Goal: Task Accomplishment & Management: Manage account settings

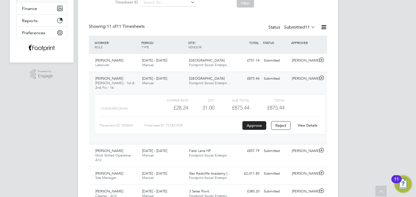
click at [208, 84] on span "Footprint Social Enterpri…" at bounding box center [209, 83] width 41 height 5
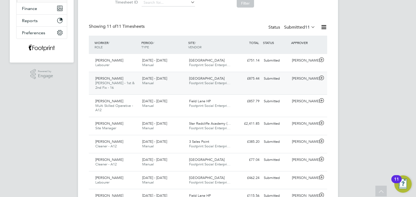
click at [292, 83] on div "Karl Siddall Joiner - 1st & 2nd Fix - 16 22 - 28 Sep 2025 22 - 28 Sep 2025 Manu…" at bounding box center [208, 83] width 238 height 23
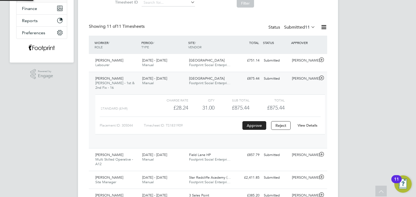
scroll to position [9, 52]
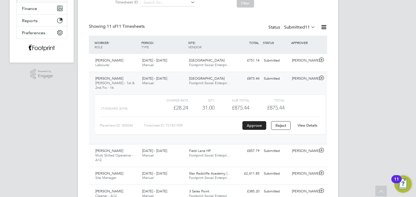
click at [312, 123] on link "View Details" at bounding box center [307, 125] width 20 height 5
click at [224, 67] on div "Longshaw Drive Footprint Social Enterpri…" at bounding box center [210, 63] width 47 height 14
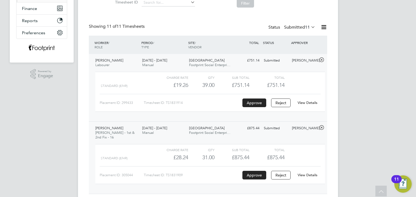
click at [304, 101] on link "View Details" at bounding box center [307, 103] width 20 height 5
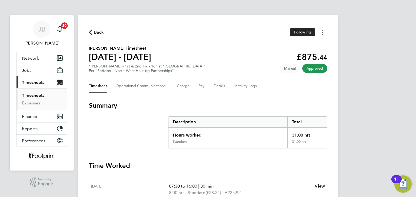
click at [324, 34] on button "Timesheets Menu" at bounding box center [322, 32] width 10 height 8
click at [302, 48] on link "Download timesheet" at bounding box center [294, 44] width 65 height 11
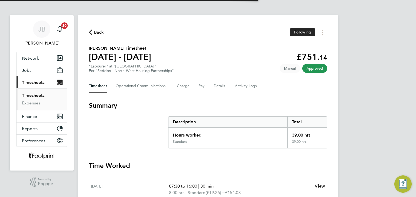
click at [248, 36] on div "Back Following" at bounding box center [208, 32] width 238 height 8
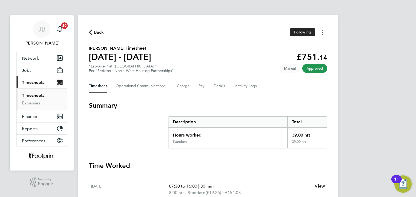
click at [322, 33] on button "Timesheets Menu" at bounding box center [322, 32] width 10 height 8
click at [304, 45] on link "Download timesheet" at bounding box center [294, 44] width 65 height 11
click at [94, 30] on span "Back" at bounding box center [99, 32] width 10 height 6
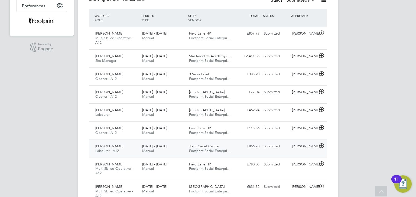
click at [297, 151] on div "[PERSON_NAME]" at bounding box center [303, 146] width 28 height 9
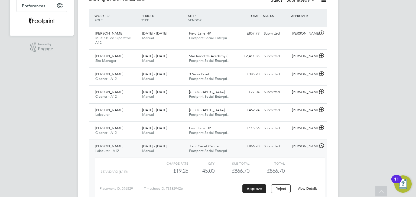
click at [308, 188] on link "View Details" at bounding box center [307, 189] width 20 height 5
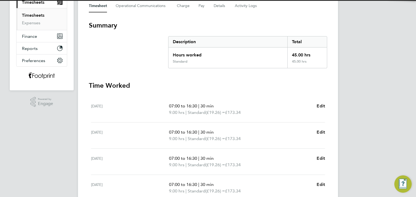
scroll to position [81, 0]
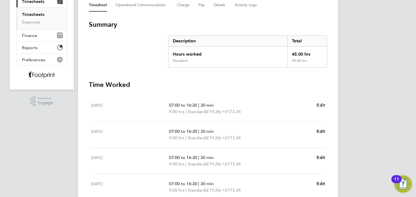
click at [319, 104] on span "Edit" at bounding box center [320, 105] width 8 height 5
select select "30"
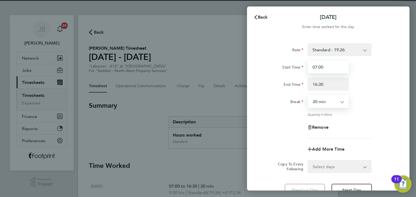
click at [334, 63] on input "07:00" at bounding box center [327, 67] width 41 height 13
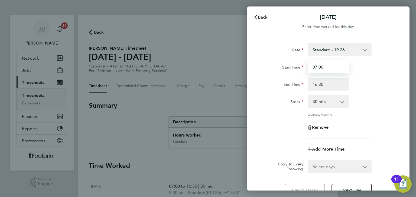
click at [258, 67] on div "Rate Standard - 19.26 Start Time 07:00 End Time 16:30 Break 0 min 15 min 30 min…" at bounding box center [328, 120] width 162 height 167
type input "07:30"
click at [328, 166] on select "Select days Day Weekday (Mon-Fri) Weekend (Sat-Sun) Tuesday Wednesday Thursday …" at bounding box center [336, 167] width 57 height 12
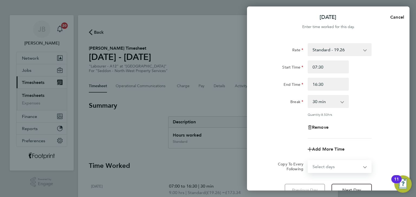
select select "WEEKDAY"
click at [308, 161] on select "Select days Day Weekday (Mon-Fri) Weekend (Sat-Sun) Tuesday Wednesday Thursday …" at bounding box center [336, 167] width 57 height 12
select select "2025-09-28"
click at [288, 121] on div "Remove" at bounding box center [328, 127] width 136 height 13
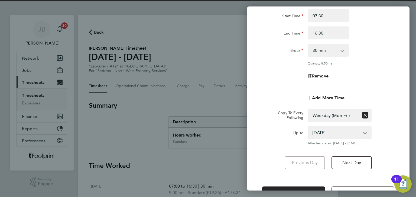
scroll to position [70, 0]
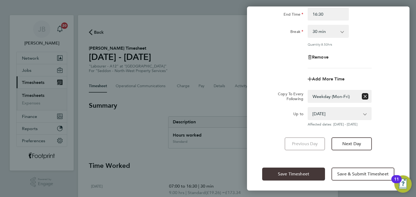
click at [289, 176] on span "Save Timesheet" at bounding box center [293, 174] width 31 height 5
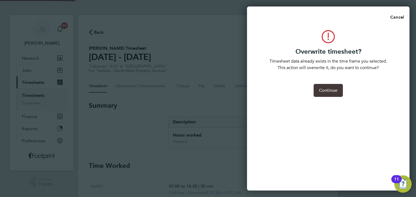
click at [337, 90] on button "Continue" at bounding box center [327, 90] width 29 height 13
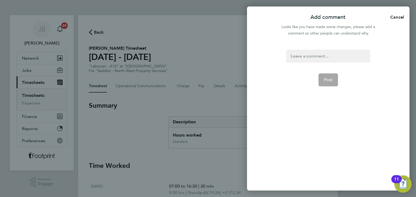
click at [314, 54] on div at bounding box center [328, 56] width 84 height 13
click at [313, 54] on div at bounding box center [328, 56] width 84 height 13
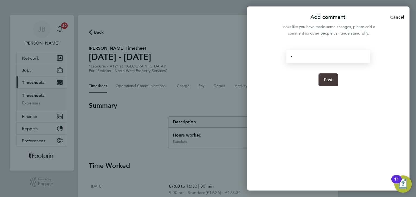
click at [327, 83] on button "Post" at bounding box center [328, 80] width 20 height 13
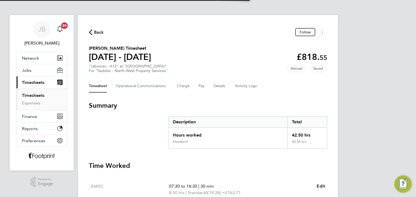
scroll to position [189, 0]
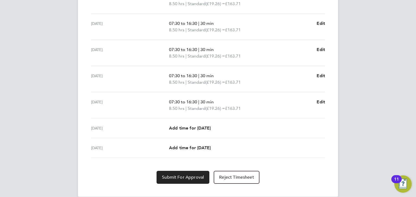
click at [302, 173] on div "Submit For Approval Reject Timesheet" at bounding box center [208, 177] width 238 height 13
click at [177, 177] on span "Submit For Approval" at bounding box center [183, 177] width 42 height 5
click at [182, 177] on span "Approve Timesheet" at bounding box center [183, 177] width 40 height 5
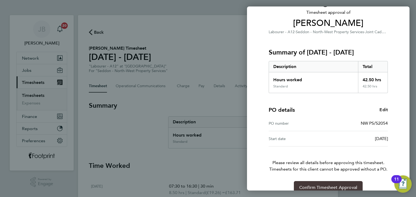
scroll to position [46, 0]
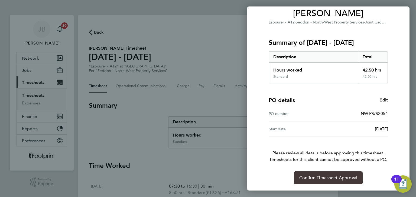
click at [327, 178] on span "Confirm Timesheet Approval" at bounding box center [328, 178] width 58 height 5
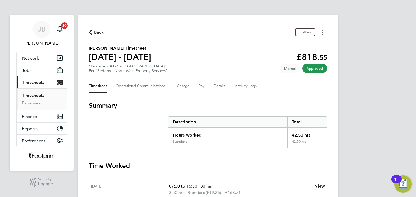
click at [323, 32] on button "Timesheets Menu" at bounding box center [322, 32] width 10 height 8
click at [287, 58] on link "Download timesheet" at bounding box center [294, 55] width 65 height 11
click at [97, 33] on span "Back" at bounding box center [99, 32] width 10 height 6
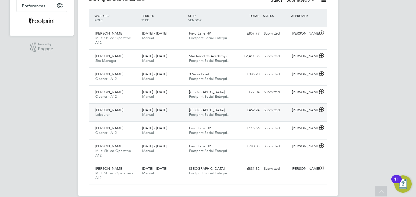
click at [206, 111] on span "School Street" at bounding box center [206, 110] width 35 height 5
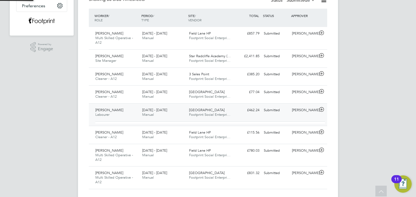
scroll to position [9, 52]
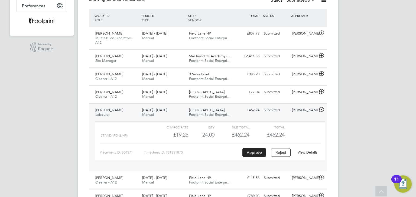
click at [284, 113] on div "Submitted" at bounding box center [275, 110] width 28 height 9
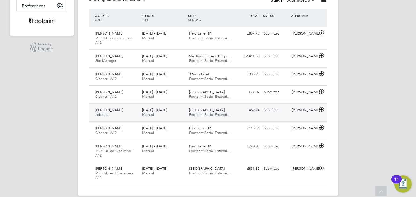
drag, startPoint x: 285, startPoint y: 112, endPoint x: 288, endPoint y: 116, distance: 5.6
click at [285, 112] on div "Submitted" at bounding box center [275, 110] width 28 height 9
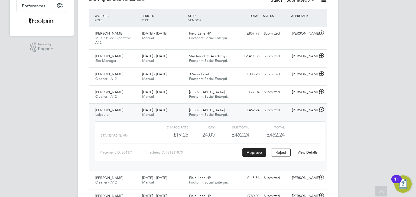
click at [307, 152] on link "View Details" at bounding box center [307, 152] width 20 height 5
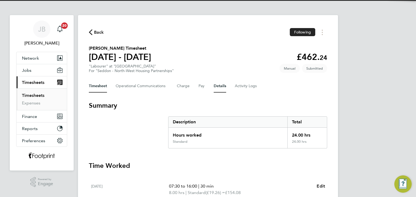
click at [216, 87] on button "Details" at bounding box center [219, 86] width 12 height 13
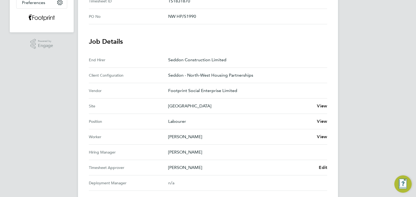
scroll to position [189, 0]
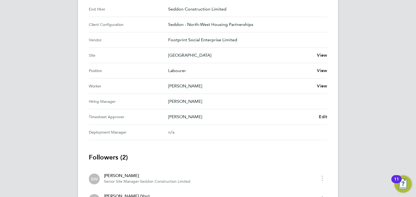
click at [323, 116] on span "Edit" at bounding box center [322, 116] width 8 height 5
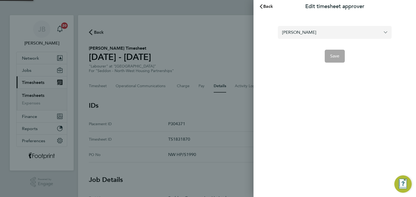
click at [322, 34] on input "[PERSON_NAME]" at bounding box center [335, 32] width 114 height 13
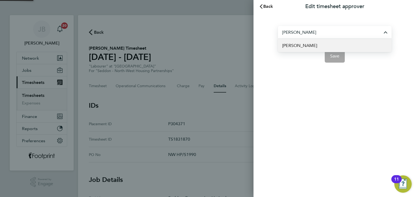
type input "[PERSON_NAME]"
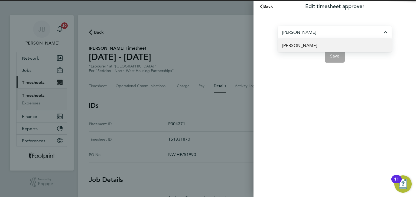
click at [311, 47] on span "[PERSON_NAME]" at bounding box center [299, 45] width 35 height 6
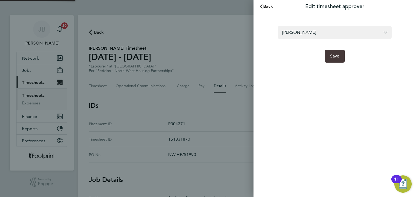
click at [339, 59] on button "Save" at bounding box center [334, 56] width 20 height 13
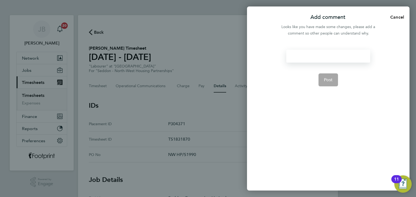
click at [328, 53] on div at bounding box center [328, 56] width 84 height 13
click at [327, 54] on div at bounding box center [328, 56] width 84 height 13
click at [330, 84] on button "Post" at bounding box center [328, 80] width 20 height 13
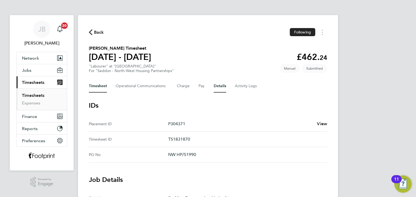
click at [97, 89] on button "Timesheet" at bounding box center [98, 86] width 18 height 13
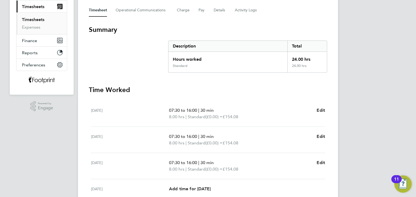
scroll to position [22, 0]
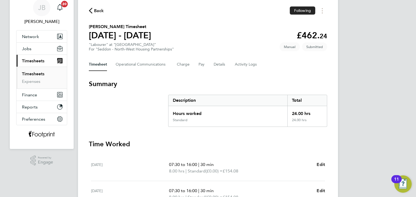
click at [32, 72] on link "Timesheets" at bounding box center [33, 73] width 22 height 5
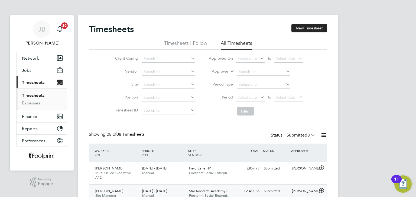
scroll to position [81, 0]
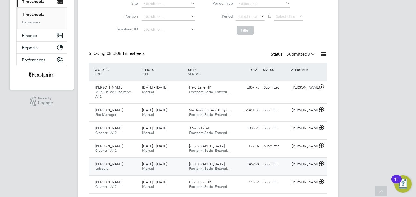
click at [279, 167] on div "Submitted" at bounding box center [275, 164] width 28 height 9
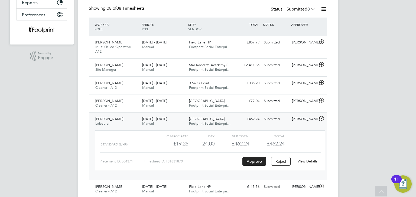
scroll to position [162, 0]
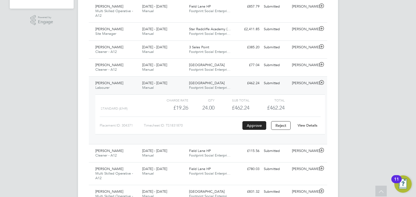
click at [302, 124] on link "View Details" at bounding box center [307, 125] width 20 height 5
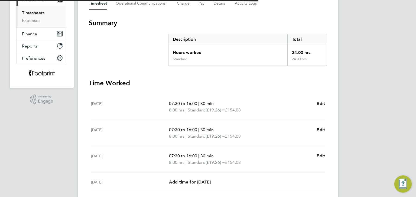
scroll to position [108, 0]
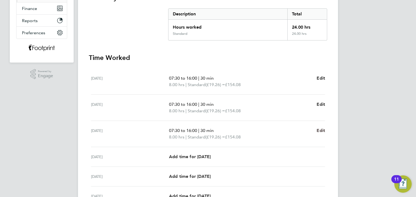
click at [321, 131] on span "Edit" at bounding box center [320, 130] width 8 height 5
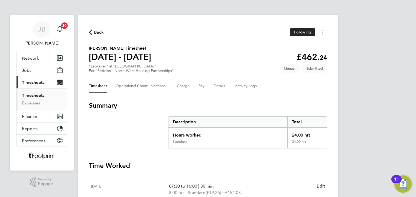
select select "30"
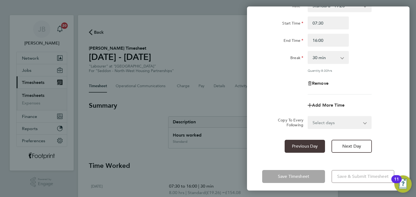
scroll to position [47, 0]
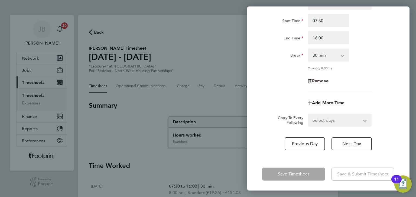
click at [317, 81] on span "Remove" at bounding box center [320, 80] width 17 height 5
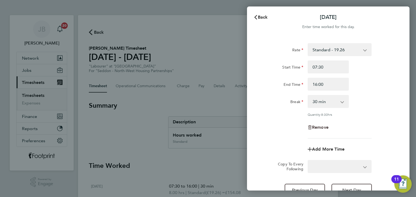
select select "null"
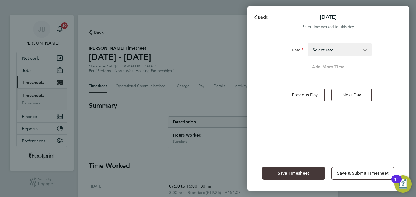
click at [295, 169] on button "Save Timesheet" at bounding box center [293, 173] width 63 height 13
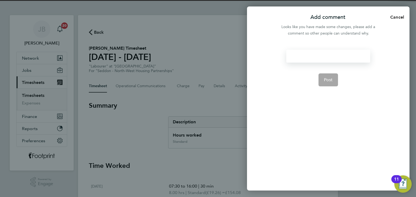
click at [300, 57] on div at bounding box center [328, 56] width 84 height 13
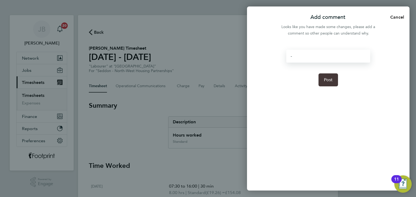
click at [325, 81] on span "Post" at bounding box center [328, 79] width 9 height 5
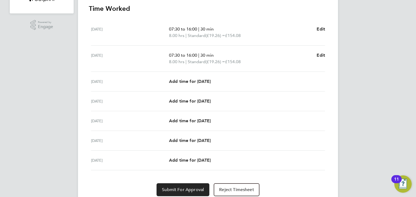
scroll to position [177, 0]
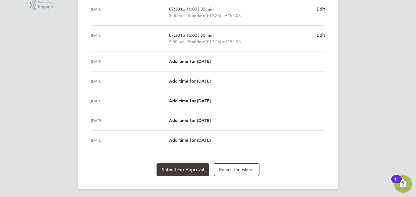
click at [186, 167] on span "Submit For Approval" at bounding box center [183, 169] width 42 height 5
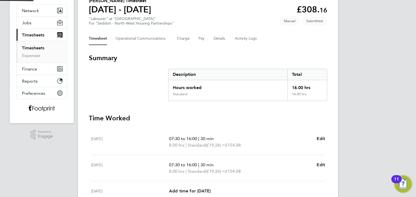
scroll to position [0, 0]
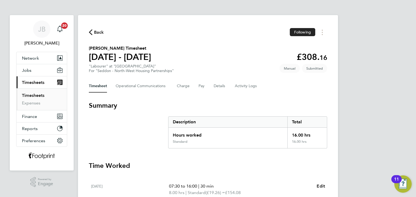
click at [95, 32] on span "Back" at bounding box center [99, 32] width 10 height 6
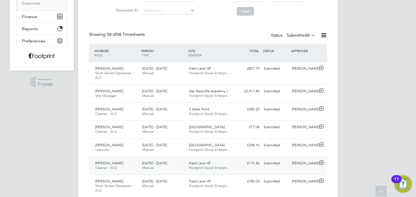
scroll to position [108, 0]
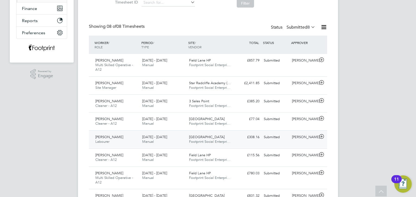
click at [167, 140] on div "[DATE] - [DATE] Manual" at bounding box center [163, 140] width 47 height 14
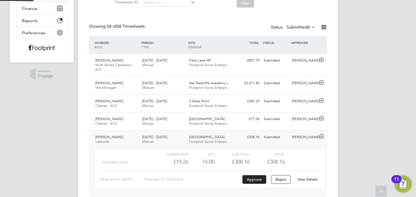
scroll to position [9, 52]
click at [311, 180] on link "View Details" at bounding box center [307, 179] width 20 height 5
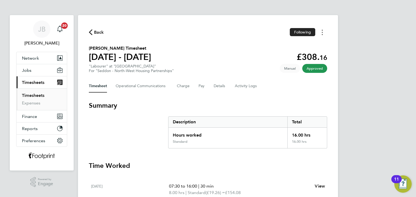
click at [322, 34] on button "Timesheets Menu" at bounding box center [322, 32] width 10 height 8
click at [295, 47] on link "Download timesheet" at bounding box center [294, 44] width 65 height 11
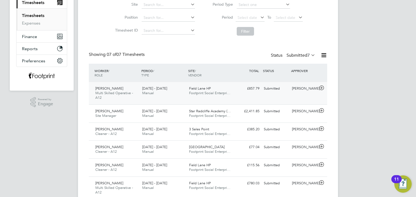
scroll to position [81, 0]
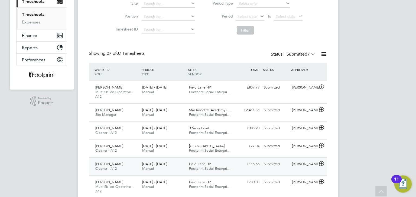
click at [253, 166] on div "£115.56 Submitted" at bounding box center [247, 164] width 28 height 9
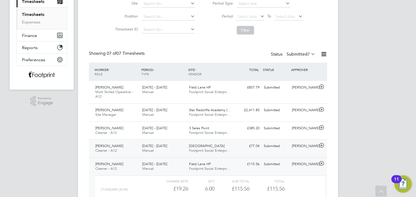
click at [252, 143] on div "£77.04 Submitted" at bounding box center [247, 146] width 28 height 9
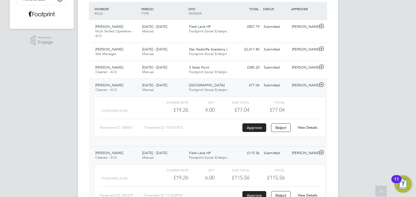
click at [229, 156] on span "Footprint Social Enterpri…" at bounding box center [209, 158] width 41 height 5
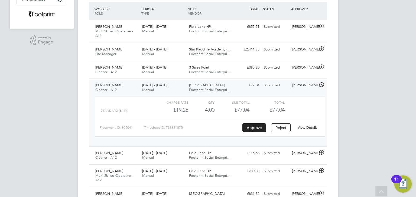
click at [236, 91] on div "Zoie Mcgill Cleaner - A12 22 - 28 Sep 2025 22 - 28 Sep 2025 Manual Field Lane F…" at bounding box center [208, 113] width 238 height 68
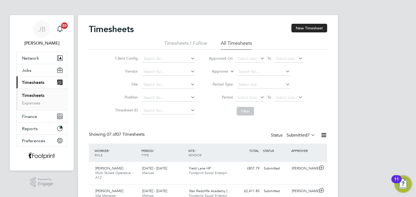
drag, startPoint x: 299, startPoint y: 133, endPoint x: 300, endPoint y: 140, distance: 6.5
click at [299, 134] on label "Submitted 7" at bounding box center [300, 135] width 29 height 5
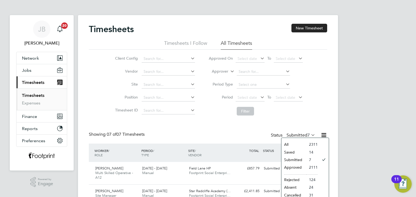
click at [293, 166] on li "Approved" at bounding box center [293, 168] width 25 height 8
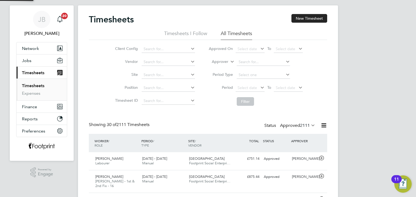
scroll to position [2, 3]
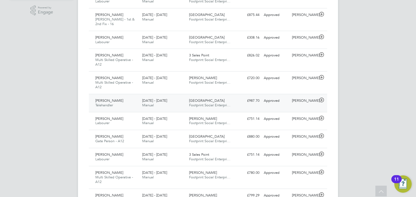
click at [156, 99] on div "[DATE] - [DATE] Manual" at bounding box center [163, 104] width 47 height 14
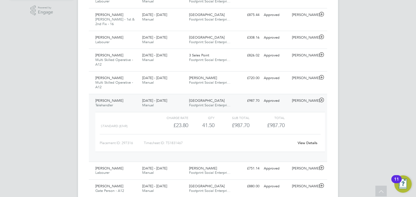
click at [308, 141] on link "View Details" at bounding box center [307, 143] width 20 height 5
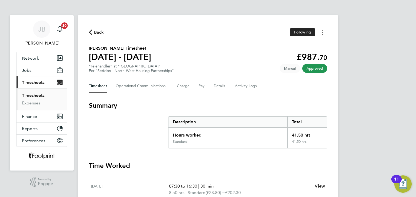
click at [325, 34] on button "Timesheets Menu" at bounding box center [322, 32] width 10 height 8
click at [293, 46] on link "Download timesheet" at bounding box center [294, 44] width 65 height 11
click at [96, 34] on span "Back" at bounding box center [99, 32] width 10 height 6
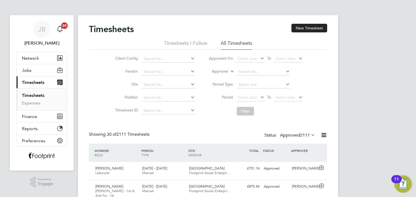
click at [293, 137] on label "Approved 2111" at bounding box center [297, 135] width 35 height 5
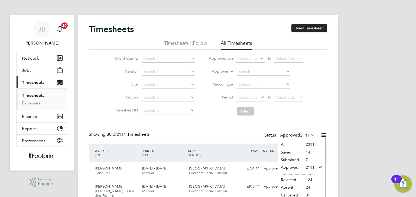
click at [290, 161] on li "Submitted" at bounding box center [290, 160] width 25 height 8
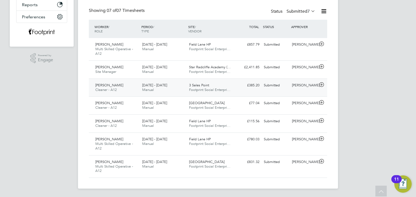
click at [260, 85] on div "£385.20 Submitted" at bounding box center [247, 85] width 28 height 9
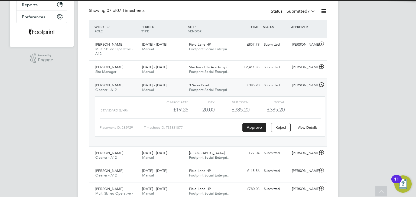
click at [306, 125] on div "View Details" at bounding box center [307, 128] width 27 height 9
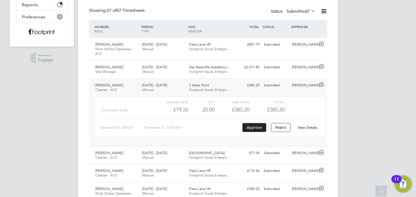
click at [306, 126] on link "View Details" at bounding box center [307, 128] width 20 height 5
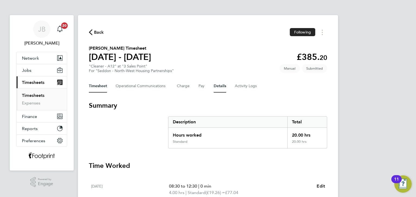
click at [215, 86] on button "Details" at bounding box center [219, 86] width 12 height 13
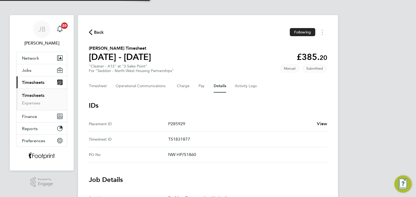
scroll to position [189, 0]
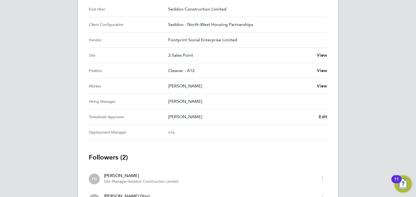
click at [321, 116] on span "Edit" at bounding box center [322, 116] width 8 height 5
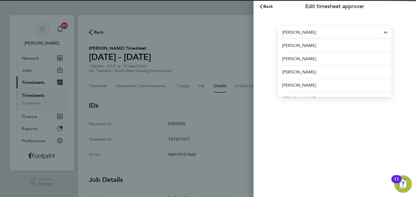
click at [321, 39] on li "Adam Cordingley" at bounding box center [336, 45] width 109 height 13
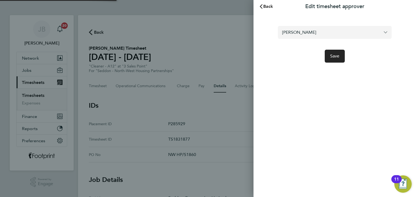
click at [322, 36] on input "Adam Cordingley" at bounding box center [335, 32] width 114 height 13
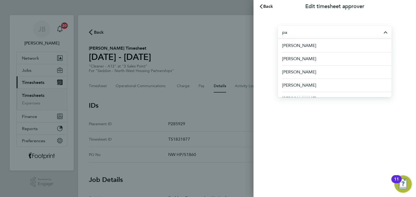
type input "p"
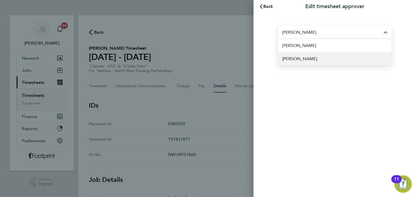
type input "Jordan Wilson"
click at [315, 59] on li "Jordan Wilson" at bounding box center [335, 58] width 114 height 13
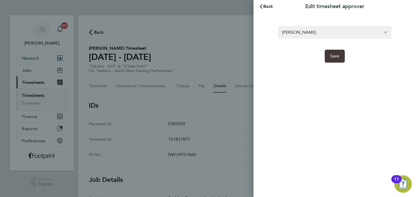
click at [332, 61] on button "Save" at bounding box center [334, 56] width 20 height 13
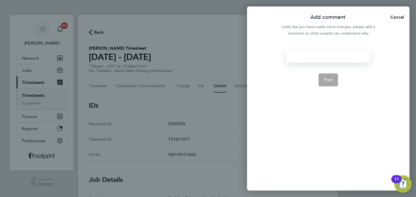
click at [321, 59] on div at bounding box center [328, 56] width 84 height 13
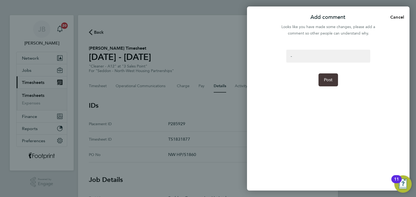
click at [326, 80] on span "Post" at bounding box center [328, 79] width 9 height 5
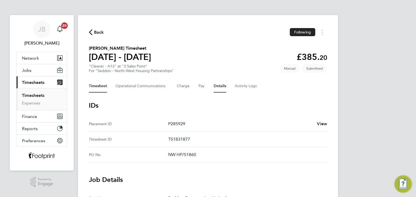
click at [91, 88] on button "Timesheet" at bounding box center [98, 86] width 18 height 13
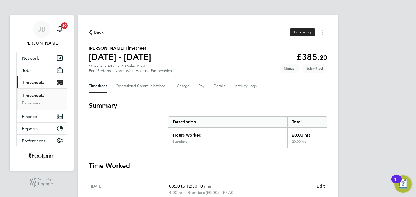
click at [99, 34] on span "Back" at bounding box center [99, 32] width 10 height 6
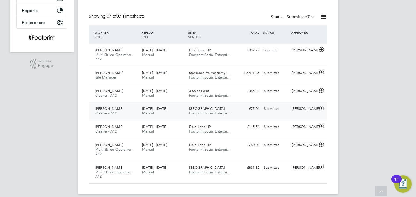
scroll to position [124, 0]
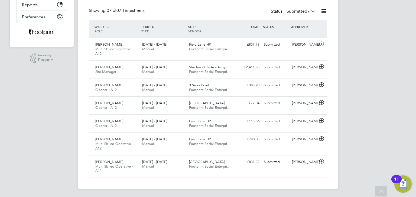
click at [299, 13] on label "Submitted 7" at bounding box center [300, 11] width 29 height 5
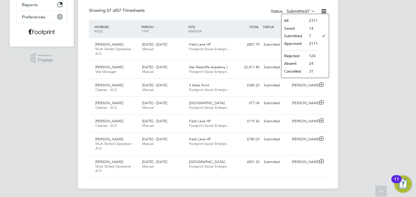
click at [294, 41] on li "Approved" at bounding box center [293, 44] width 25 height 8
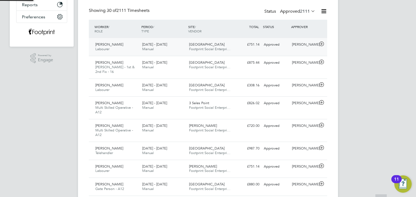
scroll to position [2, 3]
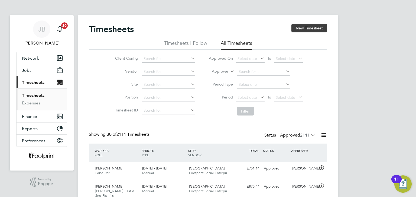
click at [305, 26] on button "New Timesheet" at bounding box center [309, 28] width 36 height 9
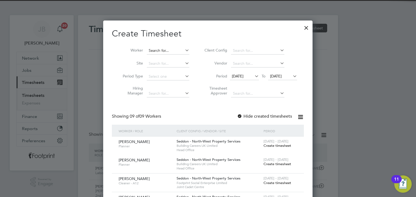
click at [167, 50] on input at bounding box center [168, 51] width 42 height 8
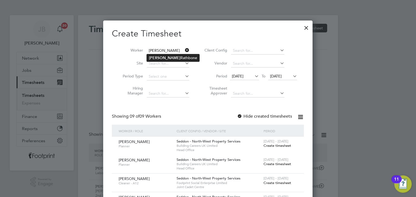
click at [163, 60] on b "Catherine" at bounding box center [164, 58] width 31 height 5
type input "Catherine Rathbone"
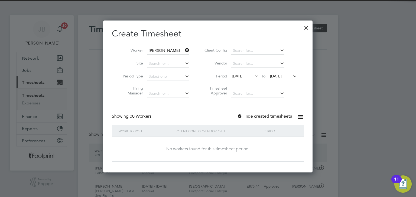
click at [254, 115] on label "Hide created timesheets" at bounding box center [264, 116] width 55 height 5
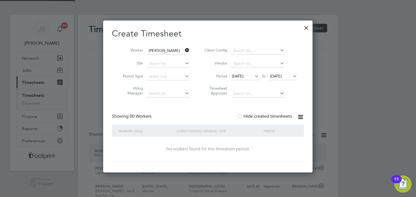
click at [281, 75] on span "23 Sep 2025" at bounding box center [276, 76] width 12 height 5
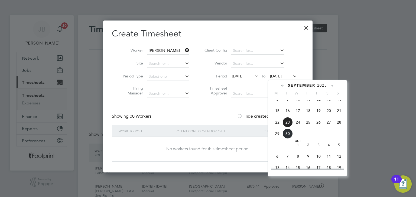
click at [301, 128] on span "24" at bounding box center [297, 122] width 10 height 10
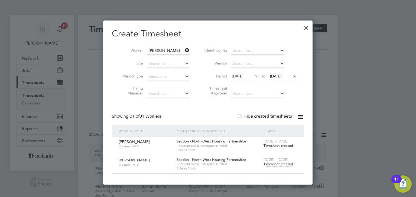
click at [278, 165] on span "Timesheet created" at bounding box center [277, 164] width 29 height 5
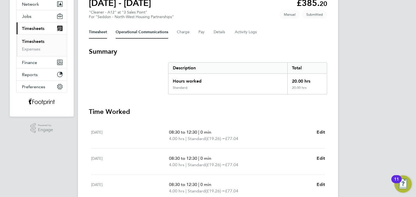
click at [137, 31] on Communications-tab "Operational Communications" at bounding box center [142, 32] width 52 height 13
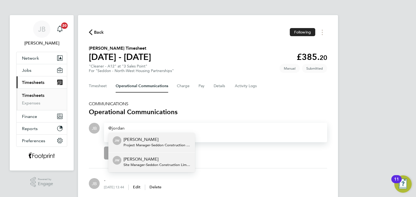
click at [142, 159] on p "Jordan Wilson" at bounding box center [156, 159] width 67 height 6
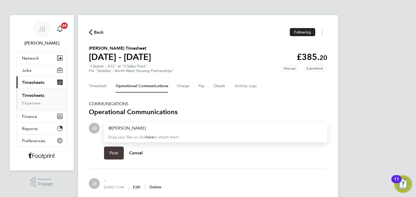
click at [116, 154] on span "Post" at bounding box center [113, 153] width 9 height 5
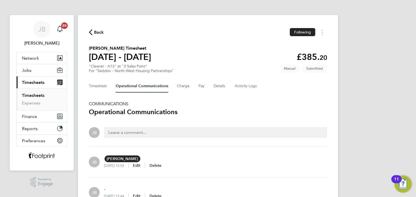
click at [86, 85] on div "Back Following Catherine Rathbone's Timesheet 22 - 28 Sept 2025 £385. 20 "Clean…" at bounding box center [208, 118] width 260 height 206
click at [94, 87] on button "Timesheet" at bounding box center [98, 86] width 18 height 13
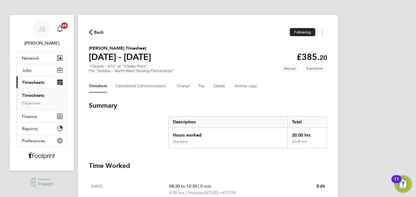
click at [94, 31] on span "Back" at bounding box center [99, 32] width 10 height 6
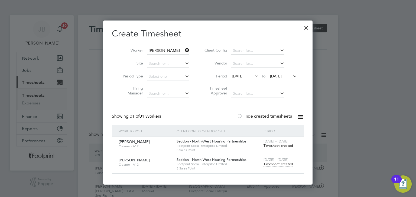
click at [304, 27] on div at bounding box center [306, 27] width 10 height 10
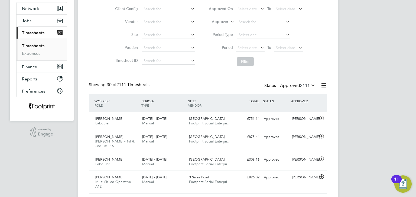
scroll to position [108, 0]
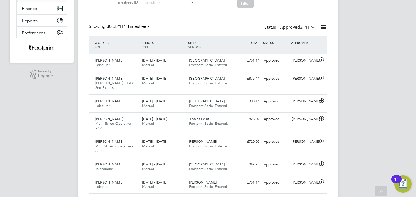
click at [287, 31] on div "Status Approved 2111" at bounding box center [290, 28] width 52 height 8
click at [287, 28] on label "Approved 2111" at bounding box center [297, 27] width 35 height 5
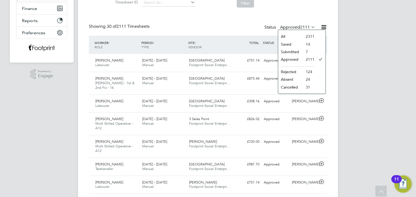
click at [297, 50] on li "Submitted" at bounding box center [290, 52] width 25 height 8
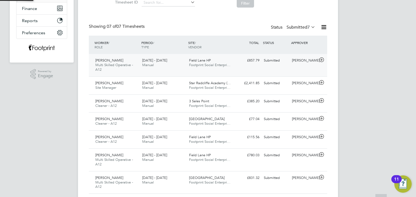
scroll to position [2, 3]
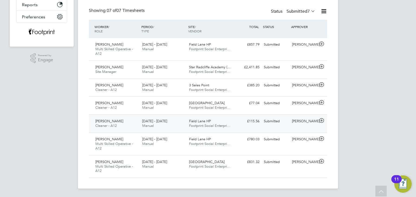
click at [271, 124] on div "Submitted" at bounding box center [275, 121] width 28 height 9
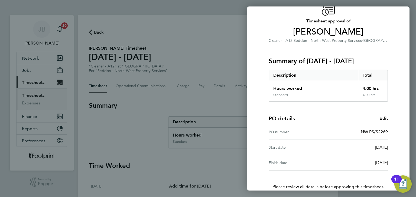
scroll to position [61, 0]
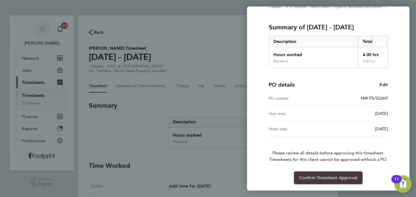
click at [317, 176] on span "Confirm Timesheet Approval" at bounding box center [328, 178] width 58 height 5
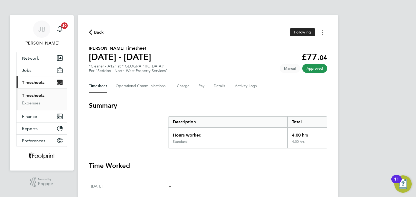
click at [321, 32] on button "Timesheets Menu" at bounding box center [322, 32] width 10 height 8
click at [292, 54] on link "Download timesheet" at bounding box center [294, 55] width 65 height 11
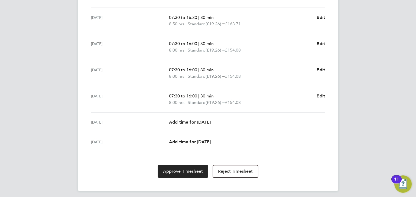
scroll to position [197, 0]
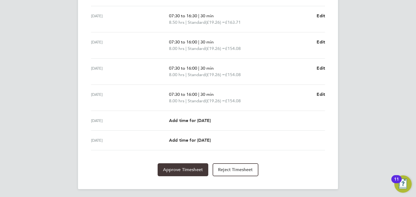
click at [170, 169] on span "Approve Timesheet" at bounding box center [183, 169] width 40 height 5
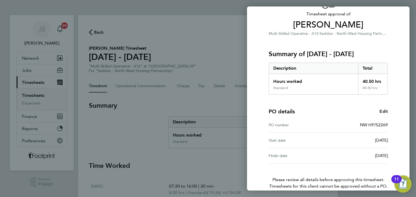
scroll to position [61, 0]
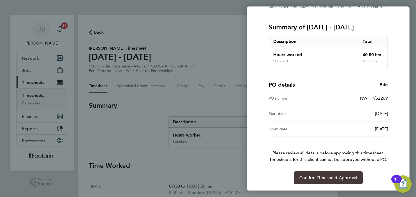
click at [308, 174] on button "Confirm Timesheet Approval" at bounding box center [328, 178] width 69 height 13
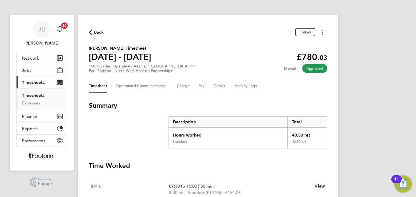
click at [321, 33] on circle "Timesheets Menu" at bounding box center [321, 32] width 1 height 1
click at [298, 56] on link "Download timesheet" at bounding box center [294, 55] width 65 height 11
click at [94, 29] on span "Back" at bounding box center [99, 32] width 10 height 6
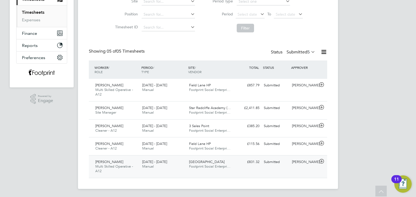
click at [173, 168] on div "22 - 28 Sep 2025 Manual" at bounding box center [163, 165] width 47 height 14
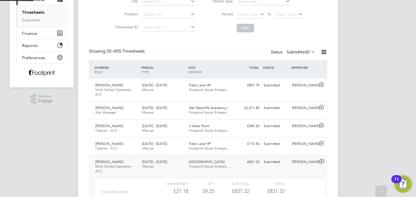
scroll to position [9, 52]
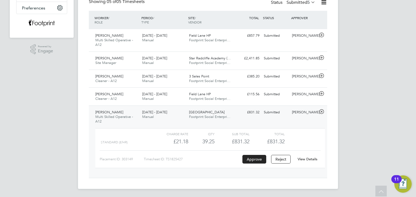
click at [302, 159] on link "View Details" at bounding box center [307, 159] width 20 height 5
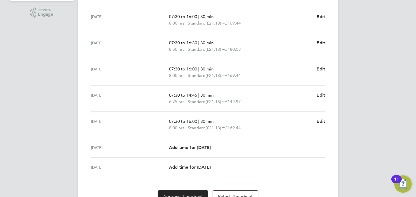
scroll to position [197, 0]
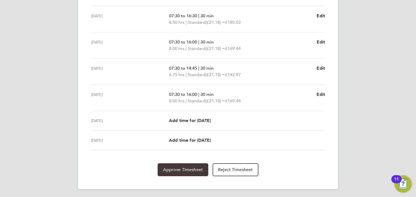
click at [193, 167] on span "Approve Timesheet" at bounding box center [183, 169] width 40 height 5
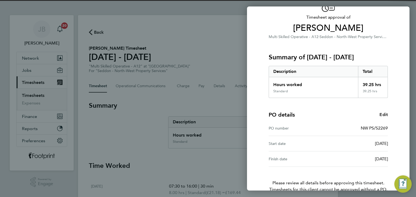
scroll to position [61, 0]
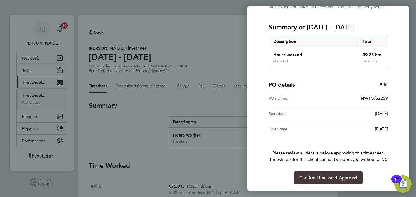
click at [305, 172] on button "Confirm Timesheet Approval" at bounding box center [328, 178] width 69 height 13
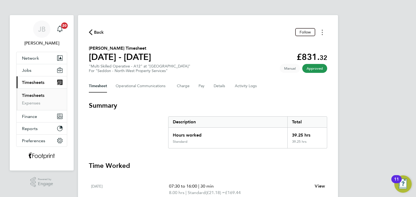
click at [321, 33] on button "Timesheets Menu" at bounding box center [322, 32] width 10 height 8
click at [295, 54] on link "Download timesheet" at bounding box center [294, 55] width 65 height 11
click at [98, 35] on span "Back" at bounding box center [99, 32] width 10 height 6
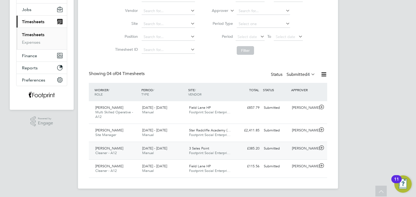
click at [219, 149] on div "3 Sales Point Footprint Social Enterpri…" at bounding box center [210, 151] width 47 height 14
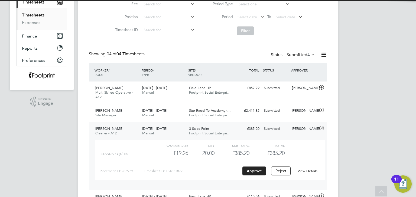
scroll to position [110, 0]
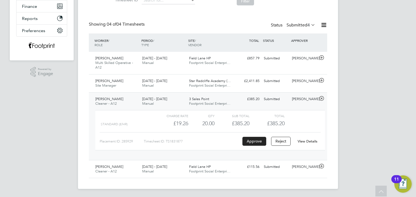
click at [306, 141] on link "View Details" at bounding box center [307, 141] width 20 height 5
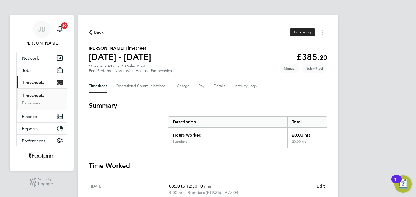
click at [30, 94] on link "Timesheets" at bounding box center [33, 95] width 22 height 5
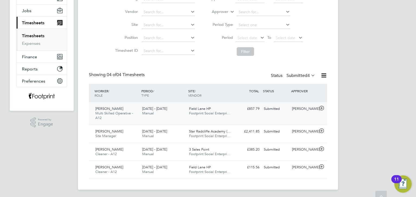
scroll to position [61, 0]
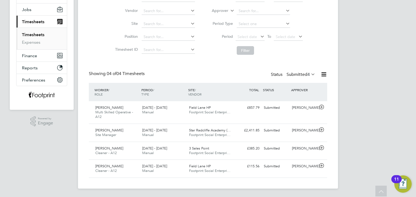
click at [295, 74] on label "Submitted 4" at bounding box center [300, 74] width 29 height 5
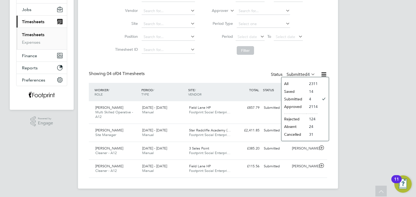
click at [298, 105] on li "Approved" at bounding box center [293, 107] width 25 height 8
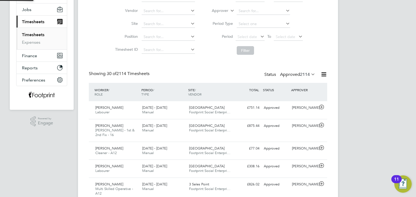
scroll to position [2, 3]
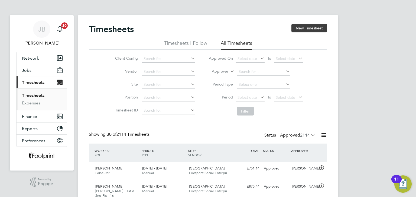
click at [304, 27] on button "New Timesheet" at bounding box center [309, 28] width 36 height 9
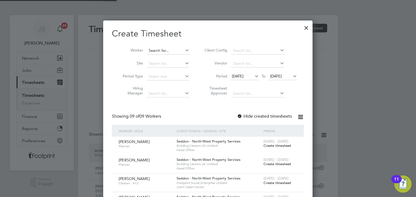
click at [170, 50] on input at bounding box center [168, 51] width 42 height 8
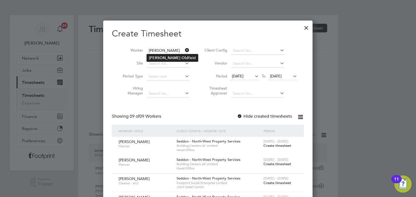
click at [171, 58] on li "[PERSON_NAME] field" at bounding box center [172, 57] width 51 height 7
type input "[PERSON_NAME]"
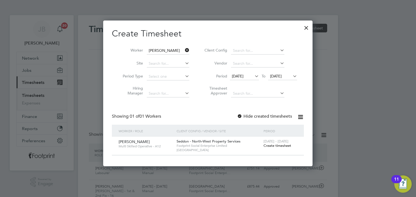
click at [266, 115] on label "Hide created timesheets" at bounding box center [264, 116] width 55 height 5
click at [276, 82] on li "Period [DATE] To [DATE]" at bounding box center [250, 76] width 108 height 13
click at [279, 76] on span "[DATE]" at bounding box center [276, 76] width 12 height 5
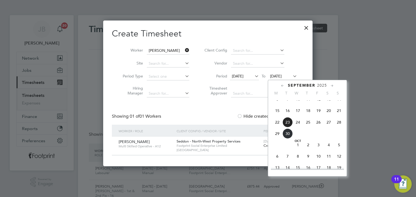
click at [298, 128] on span "24" at bounding box center [297, 122] width 10 height 10
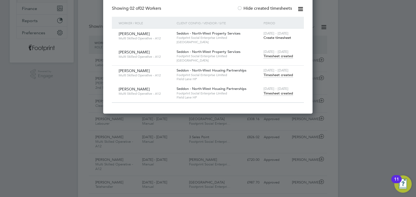
click at [280, 55] on span "Timesheet created" at bounding box center [277, 56] width 29 height 5
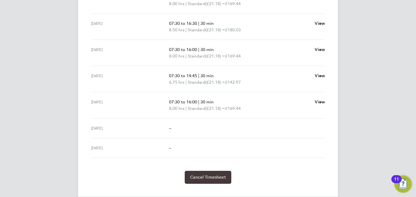
click at [219, 177] on span "Cancel Timesheet" at bounding box center [208, 177] width 36 height 5
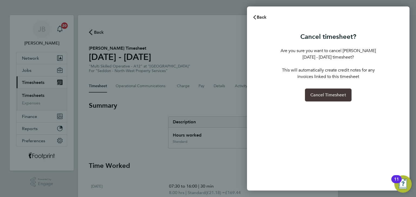
click at [314, 91] on button "Cancel Timesheet" at bounding box center [328, 95] width 47 height 13
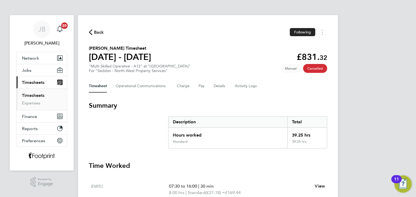
click at [97, 33] on span "Back" at bounding box center [99, 32] width 10 height 6
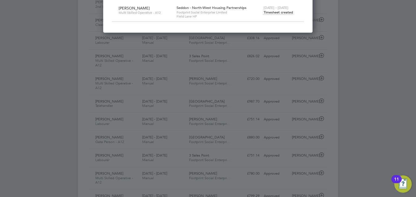
click at [276, 14] on span "Timesheet created" at bounding box center [277, 12] width 29 height 5
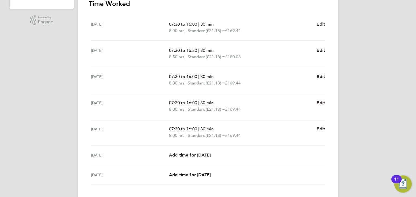
click at [320, 103] on span "Edit" at bounding box center [320, 102] width 8 height 5
select select "30"
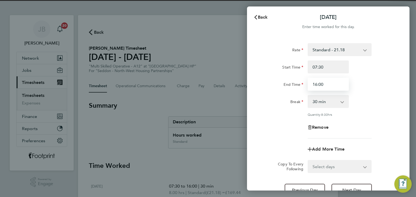
drag, startPoint x: 324, startPoint y: 83, endPoint x: 266, endPoint y: 86, distance: 57.7
click at [266, 86] on div "End Time 16:00" at bounding box center [328, 84] width 136 height 13
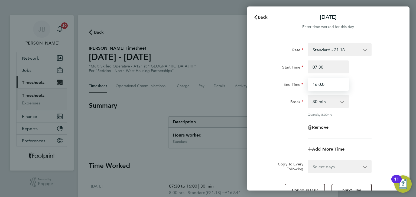
click at [329, 84] on input "16:0:0" at bounding box center [327, 84] width 41 height 13
type input "16:45"
click at [365, 83] on div "End Time 16:45" at bounding box center [328, 84] width 136 height 13
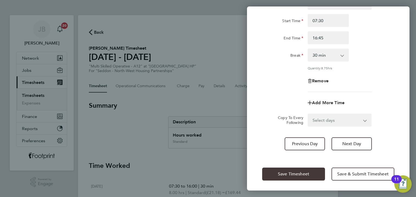
click at [303, 170] on button "Save Timesheet" at bounding box center [293, 174] width 63 height 13
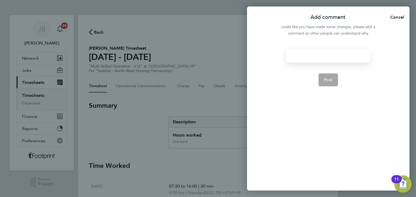
click at [342, 57] on div at bounding box center [328, 56] width 84 height 13
click at [325, 78] on span "Post" at bounding box center [328, 79] width 9 height 5
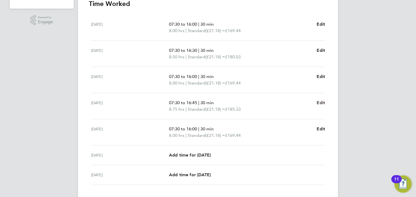
click at [318, 101] on span "Edit" at bounding box center [320, 102] width 8 height 5
select select "30"
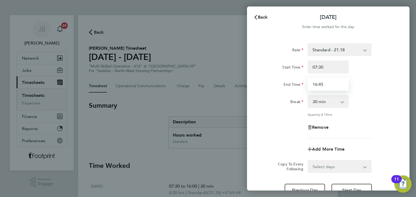
drag, startPoint x: 314, startPoint y: 88, endPoint x: 291, endPoint y: 88, distance: 23.0
click at [291, 88] on div "End Time 16:45" at bounding box center [328, 84] width 136 height 13
type input "13:45"
click at [291, 89] on label "End Time" at bounding box center [293, 85] width 20 height 6
click at [307, 89] on input "End Time" at bounding box center [327, 84] width 41 height 13
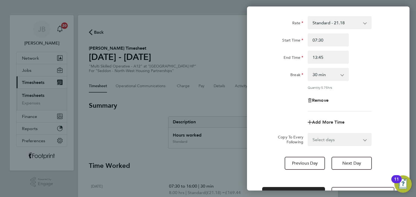
click at [331, 72] on select "0 min 15 min 30 min 45 min 60 min 75 min 90 min" at bounding box center [325, 75] width 34 height 12
select select "0"
click at [308, 69] on select "0 min 15 min 30 min 45 min 60 min 75 min 90 min" at bounding box center [325, 75] width 34 height 12
click at [278, 88] on div "Quantity: 6.25 hrs" at bounding box center [328, 87] width 136 height 4
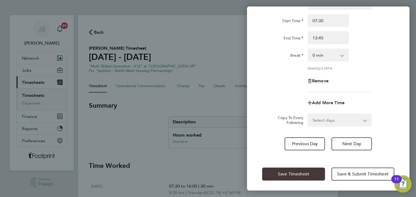
click at [293, 170] on button "Save Timesheet" at bounding box center [293, 174] width 63 height 13
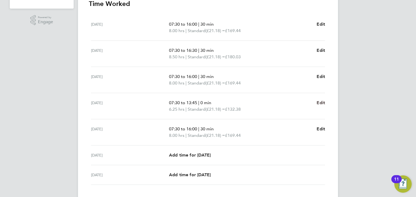
click at [322, 100] on span "Edit" at bounding box center [320, 102] width 8 height 5
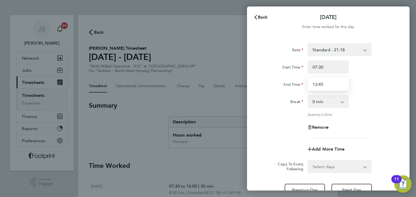
drag, startPoint x: 327, startPoint y: 84, endPoint x: 281, endPoint y: 85, distance: 45.7
click at [281, 85] on div "End Time 13:45" at bounding box center [328, 84] width 136 height 13
type input "14:45"
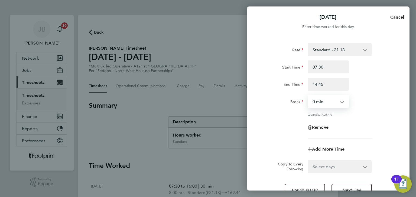
click at [312, 101] on select "0 min 15 min 30 min 45 min 60 min 75 min 90 min" at bounding box center [325, 102] width 34 height 12
select select "30"
click at [308, 96] on select "0 min 15 min 30 min 45 min 60 min 75 min 90 min" at bounding box center [325, 102] width 34 height 12
click at [290, 123] on div "Remove" at bounding box center [328, 127] width 136 height 13
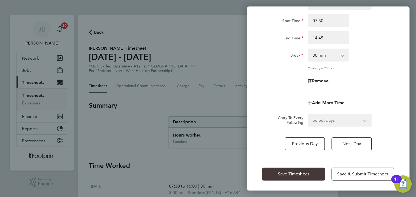
drag, startPoint x: 289, startPoint y: 181, endPoint x: 287, endPoint y: 175, distance: 6.2
click at [289, 181] on div "Save Timesheet Save & Submit Timesheet" at bounding box center [328, 174] width 162 height 35
click at [287, 176] on span "Save Timesheet" at bounding box center [293, 174] width 31 height 5
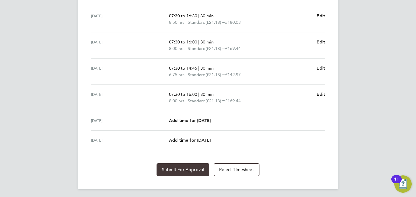
click at [186, 172] on button "Submit For Approval" at bounding box center [182, 170] width 53 height 13
click at [191, 172] on button "Approve Timesheet" at bounding box center [182, 170] width 51 height 13
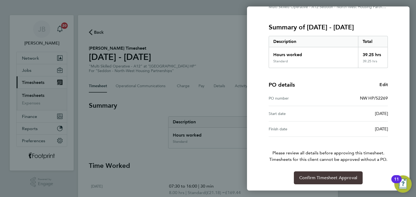
click at [324, 172] on button "Confirm Timesheet Approval" at bounding box center [328, 178] width 69 height 13
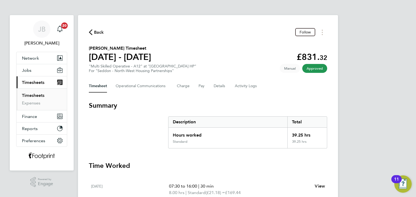
click at [103, 35] on span "Back" at bounding box center [99, 32] width 10 height 6
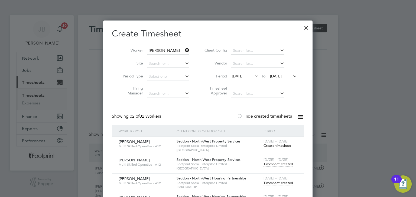
click at [306, 27] on div at bounding box center [306, 27] width 10 height 10
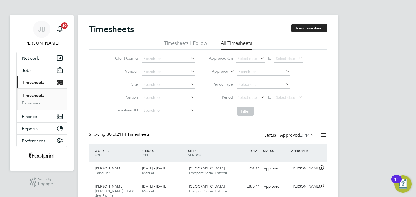
click at [295, 134] on label "Approved 2114" at bounding box center [297, 135] width 35 height 5
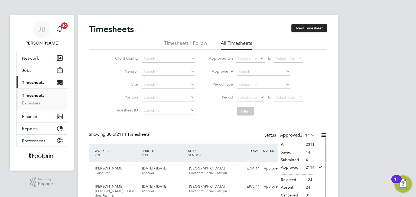
click at [290, 161] on li "Submitted" at bounding box center [290, 160] width 25 height 8
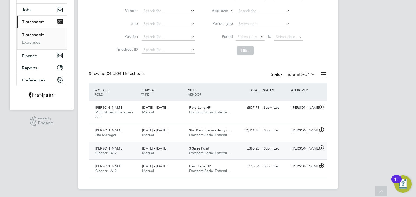
click at [236, 149] on div "£385.20 Submitted" at bounding box center [247, 148] width 28 height 9
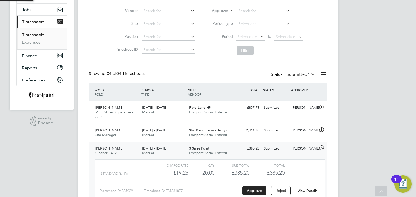
scroll to position [9, 52]
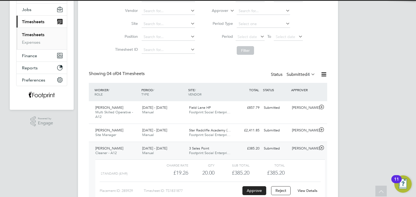
click at [307, 191] on link "View Details" at bounding box center [307, 191] width 20 height 5
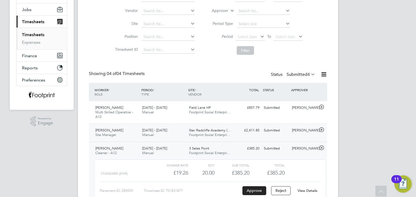
click at [249, 128] on div "£2,411.85 Submitted" at bounding box center [247, 130] width 28 height 9
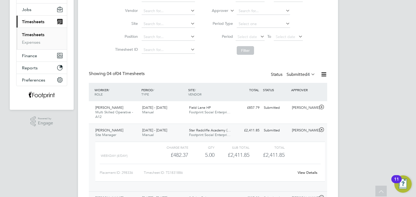
click at [306, 174] on link "View Details" at bounding box center [307, 173] width 20 height 5
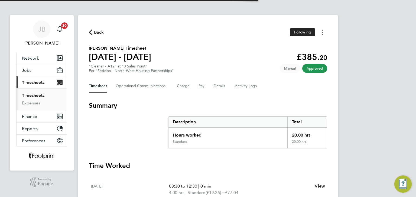
click at [322, 31] on icon "Timesheets Menu" at bounding box center [321, 32] width 1 height 5
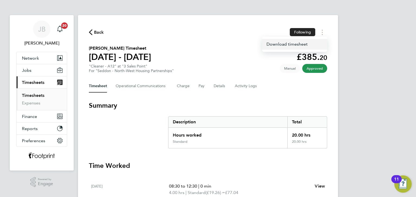
click at [308, 46] on link "Download timesheet" at bounding box center [294, 44] width 65 height 11
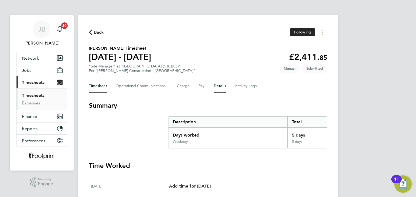
click at [215, 88] on button "Details" at bounding box center [219, 86] width 12 height 13
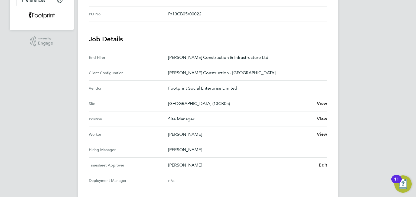
scroll to position [204, 0]
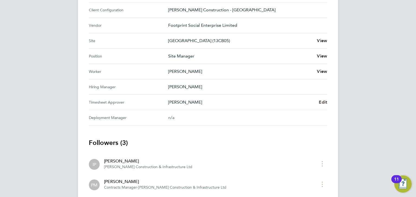
click at [321, 102] on span "Edit" at bounding box center [322, 102] width 8 height 5
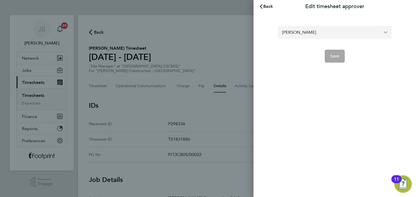
click at [305, 32] on input "[PERSON_NAME]" at bounding box center [335, 32] width 114 height 13
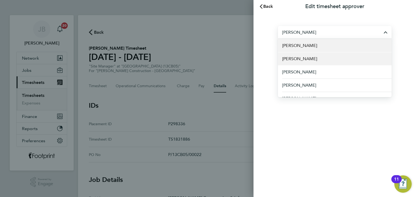
click at [303, 58] on span "[PERSON_NAME]" at bounding box center [299, 59] width 35 height 6
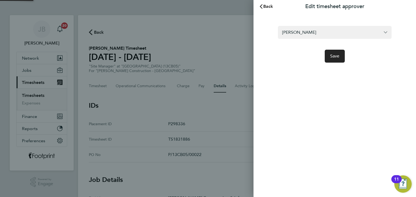
type input "[PERSON_NAME]"
click at [334, 56] on span "Save" at bounding box center [334, 56] width 9 height 5
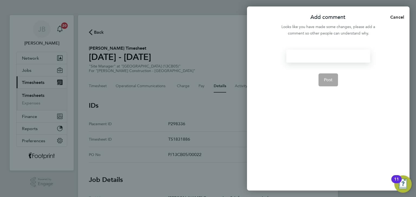
drag, startPoint x: 320, startPoint y: 50, endPoint x: 318, endPoint y: 55, distance: 5.8
click at [320, 50] on div at bounding box center [328, 56] width 84 height 13
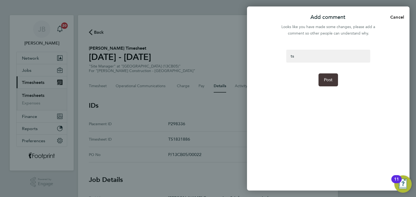
click at [328, 81] on span "Post" at bounding box center [328, 79] width 9 height 5
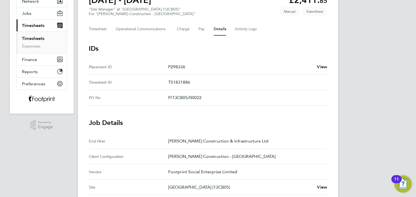
scroll to position [27, 0]
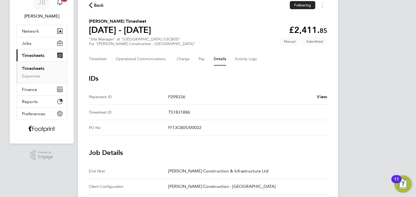
click at [33, 70] on link "Timesheets" at bounding box center [33, 68] width 22 height 5
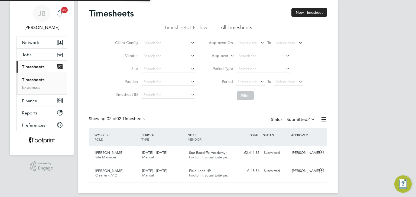
scroll to position [20, 0]
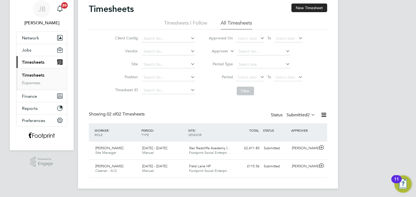
click at [297, 115] on label "Submitted 2" at bounding box center [300, 115] width 29 height 5
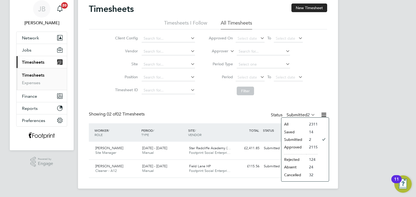
click at [295, 147] on li "Approved" at bounding box center [293, 148] width 25 height 8
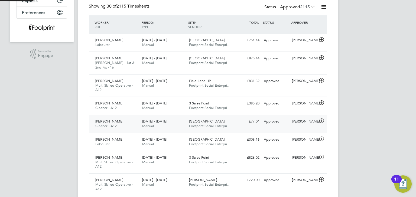
scroll to position [0, 0]
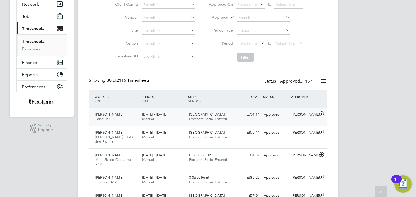
click at [166, 115] on span "[DATE] - [DATE]" at bounding box center [154, 114] width 25 height 5
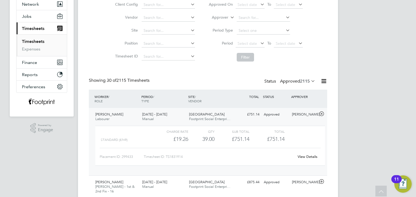
click at [303, 156] on link "View Details" at bounding box center [307, 157] width 20 height 5
click at [271, 179] on div "Approved" at bounding box center [275, 182] width 28 height 9
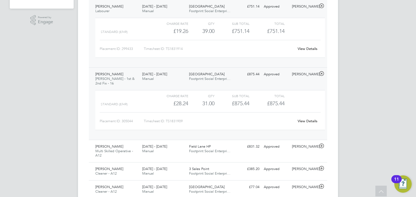
click at [309, 119] on link "View Details" at bounding box center [307, 121] width 20 height 5
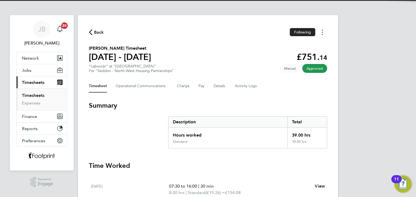
click at [322, 34] on icon "Timesheets Menu" at bounding box center [321, 32] width 1 height 5
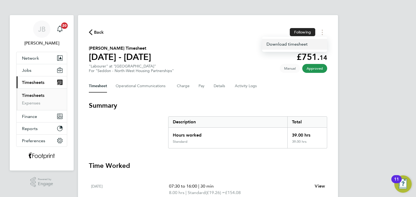
click at [306, 46] on link "Download timesheet" at bounding box center [294, 44] width 65 height 11
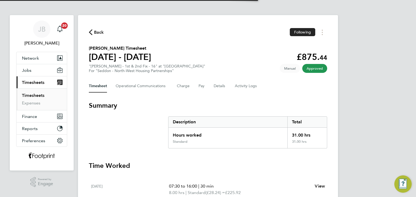
click at [253, 41] on div "Back Following [PERSON_NAME] Timesheet [DATE] - [DATE] £875. 44 "[PERSON_NAME] …" at bounding box center [208, 197] width 260 height 365
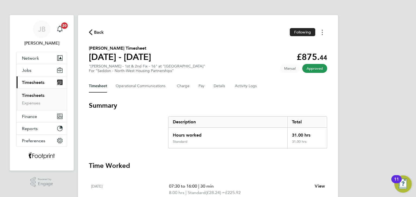
click at [322, 34] on icon "Timesheets Menu" at bounding box center [321, 32] width 1 height 5
click at [307, 45] on link "Download timesheet" at bounding box center [294, 44] width 65 height 11
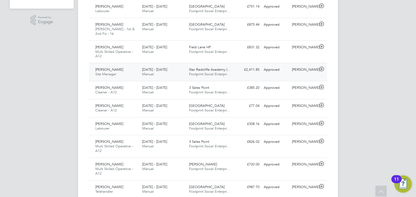
click at [182, 72] on div "[DATE] - [DATE] Manual" at bounding box center [163, 72] width 47 height 14
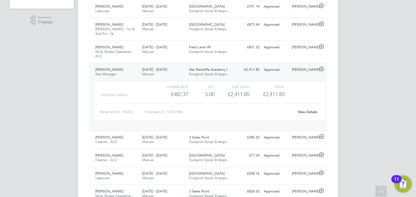
click at [309, 110] on link "View Details" at bounding box center [307, 112] width 20 height 5
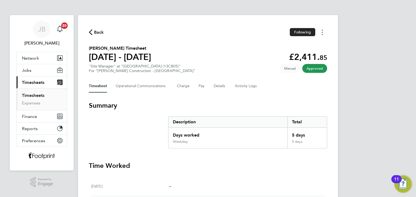
click at [324, 33] on button "Timesheets Menu" at bounding box center [322, 32] width 10 height 8
click at [291, 47] on link "Download timesheet" at bounding box center [294, 44] width 65 height 11
